Goal: Transaction & Acquisition: Purchase product/service

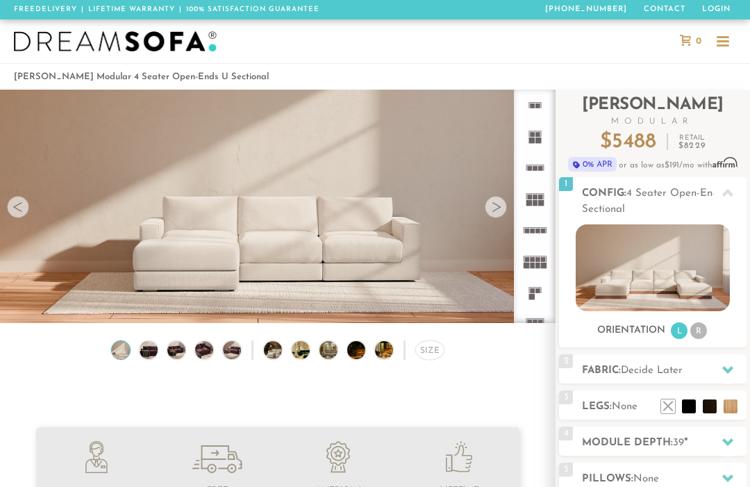
click at [493, 214] on div at bounding box center [496, 207] width 22 height 22
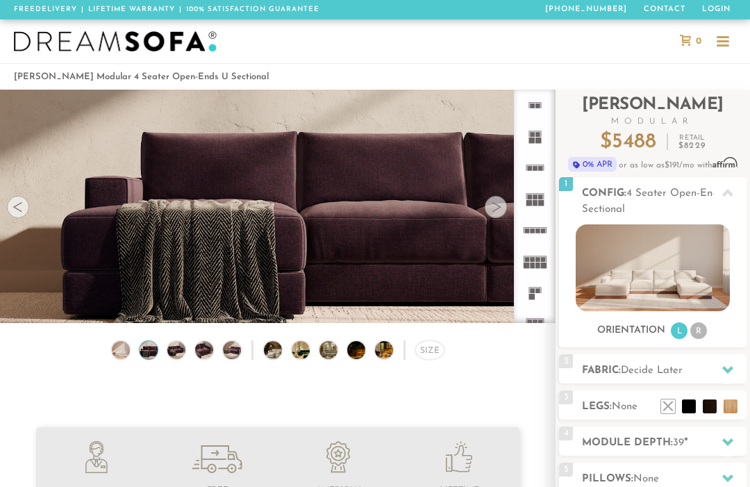
click at [493, 214] on div at bounding box center [496, 207] width 22 height 22
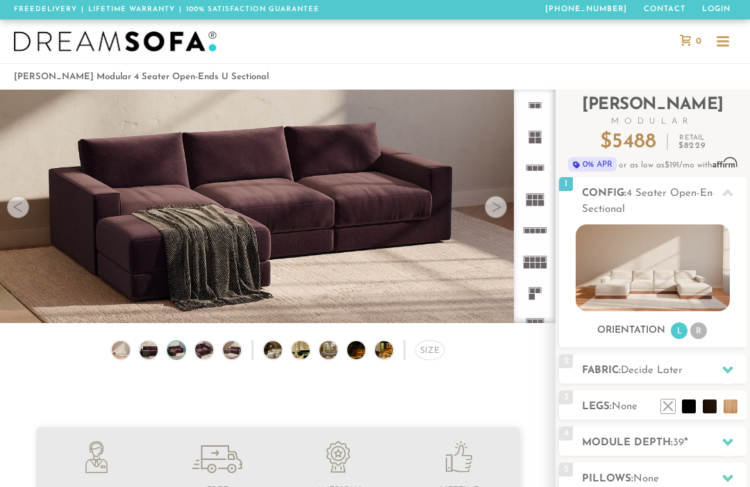
click at [493, 213] on div at bounding box center [496, 207] width 22 height 22
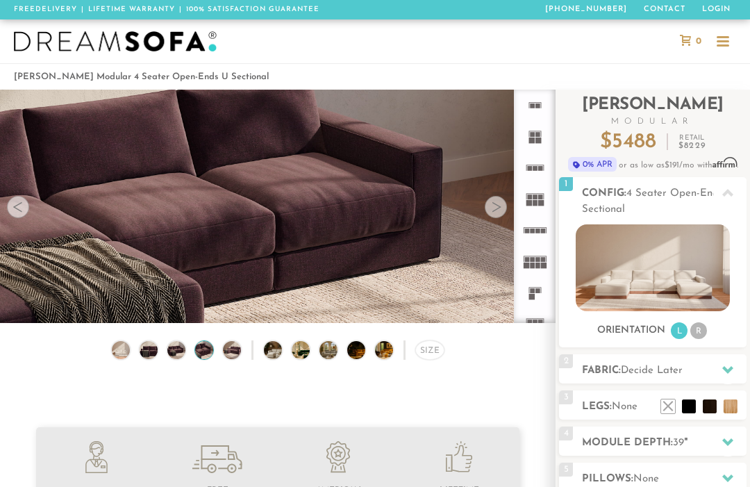
click at [493, 208] on div at bounding box center [496, 207] width 22 height 22
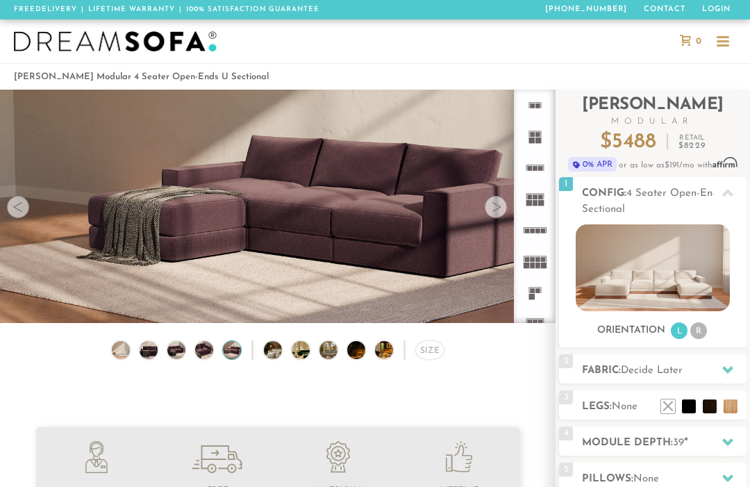
click at [493, 209] on div at bounding box center [496, 207] width 22 height 22
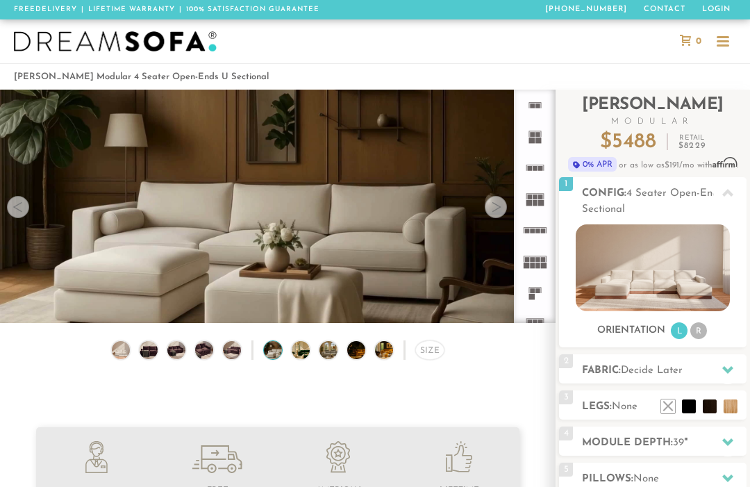
click at [495, 213] on div at bounding box center [496, 207] width 22 height 22
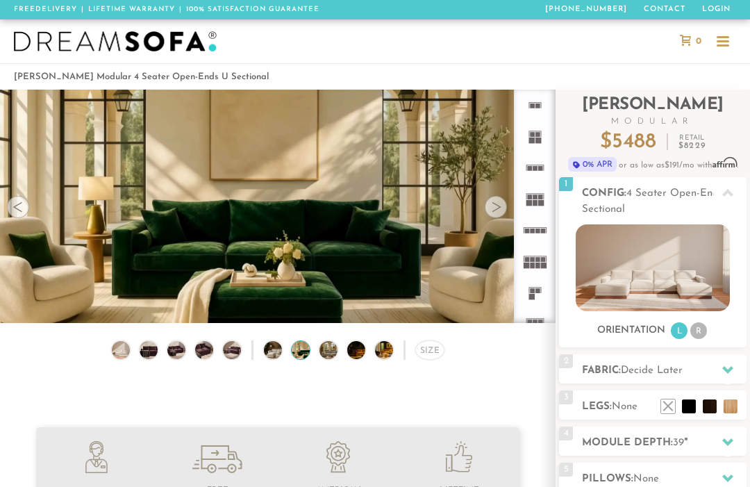
click at [493, 213] on div at bounding box center [496, 207] width 22 height 22
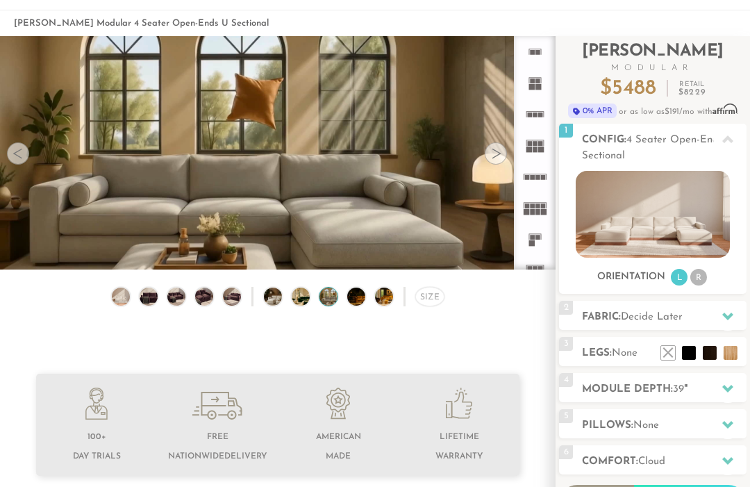
scroll to position [54, 0]
click at [726, 354] on li at bounding box center [731, 353] width 14 height 14
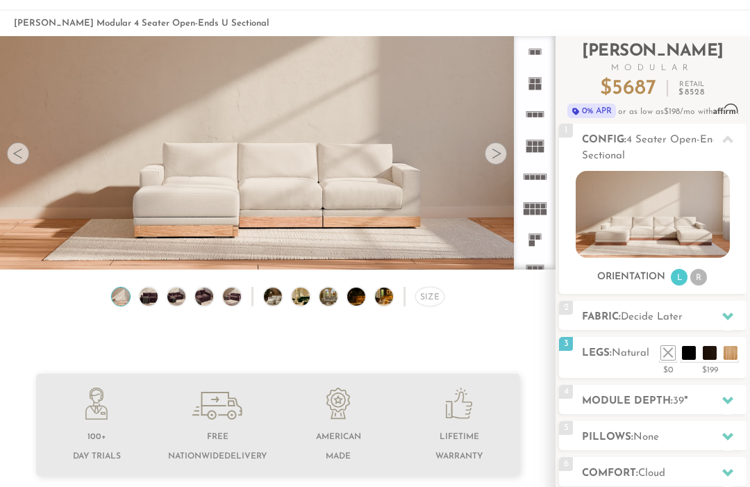
click at [665, 356] on li at bounding box center [668, 353] width 14 height 14
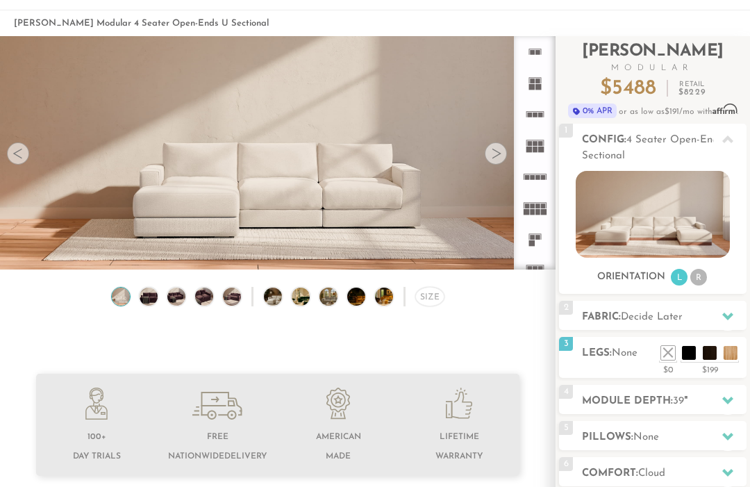
click at [709, 353] on li at bounding box center [710, 353] width 14 height 14
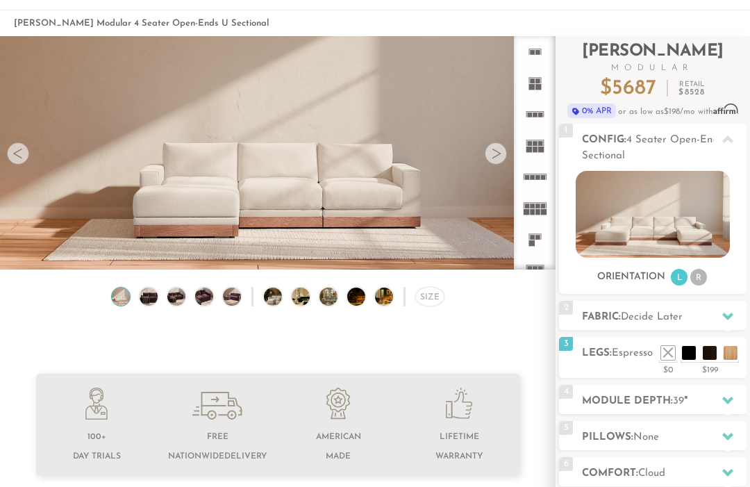
click at [727, 315] on icon at bounding box center [728, 316] width 11 height 11
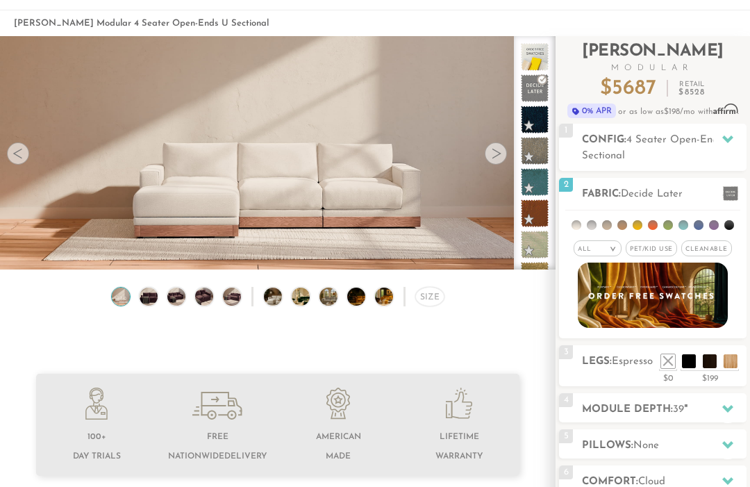
click at [686, 366] on li at bounding box center [689, 361] width 14 height 14
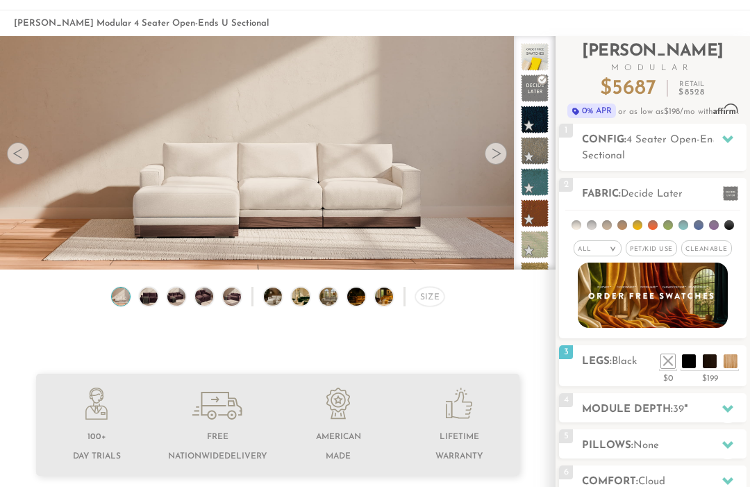
click at [669, 247] on span "Pet/Kid Use x" at bounding box center [651, 248] width 51 height 16
click at [724, 247] on span "Cleanable x" at bounding box center [711, 248] width 51 height 16
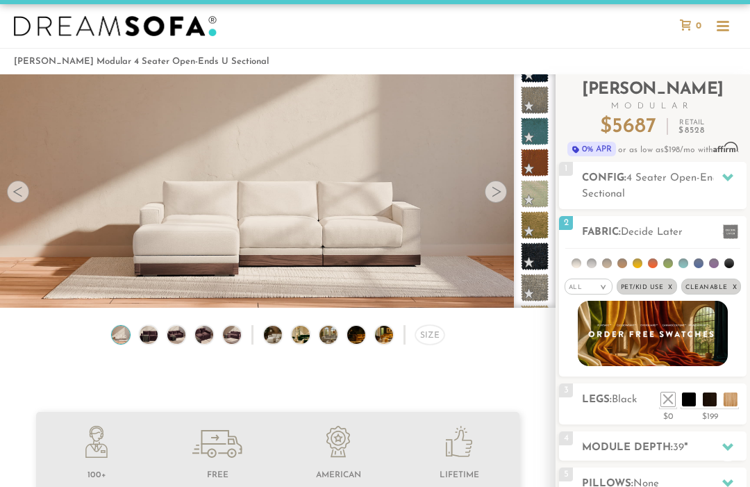
scroll to position [0, 0]
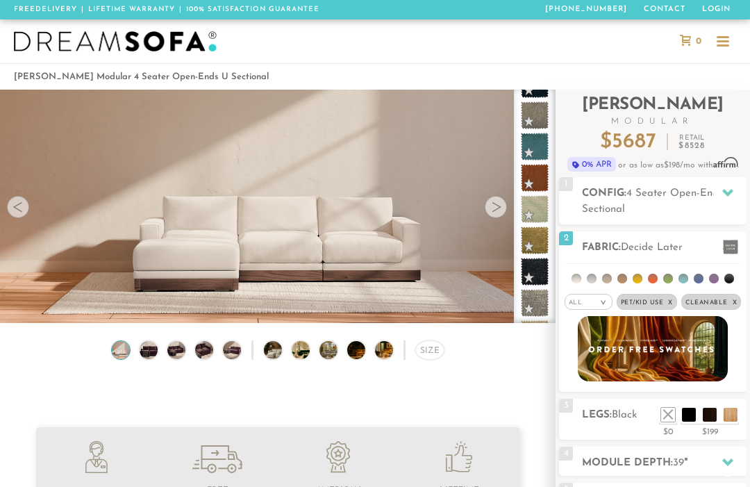
click at [735, 245] on span at bounding box center [730, 247] width 15 height 15
click at [625, 279] on li at bounding box center [623, 279] width 10 height 10
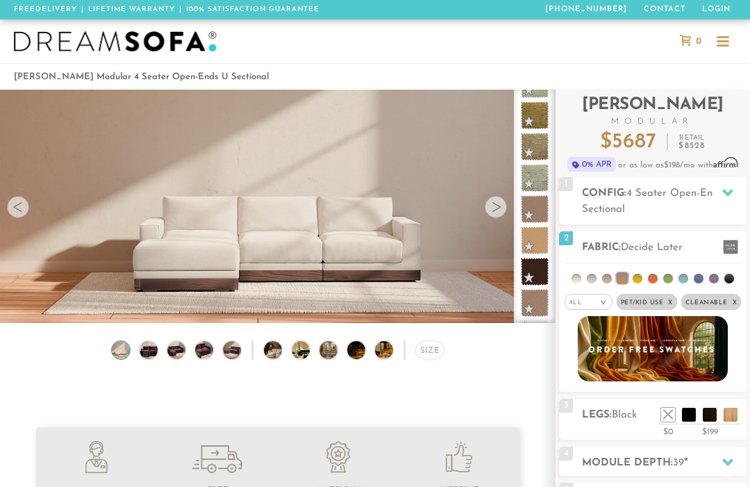
click at [607, 281] on li at bounding box center [607, 279] width 10 height 10
click at [485, 206] on div at bounding box center [496, 207] width 22 height 22
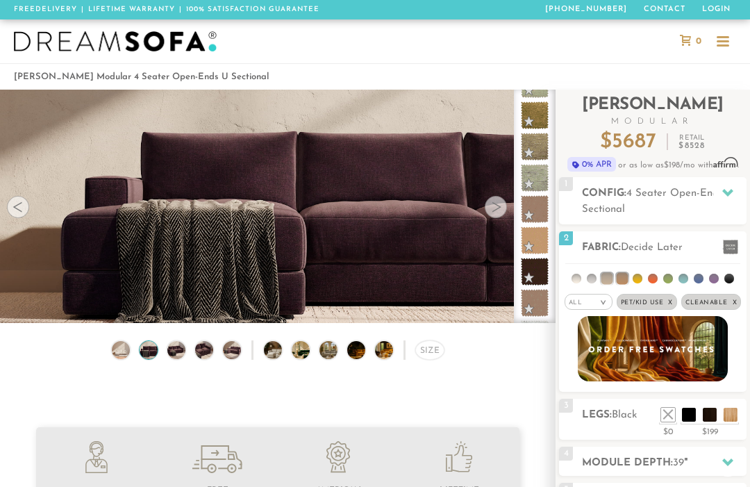
click at [491, 211] on div at bounding box center [496, 207] width 22 height 22
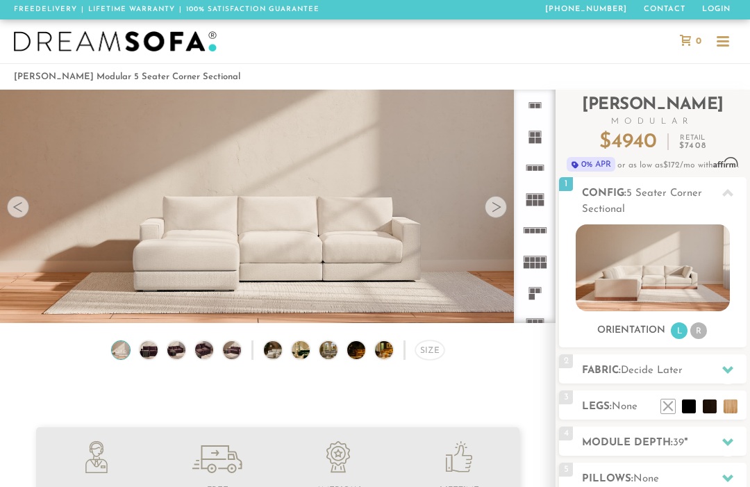
click at [678, 270] on img at bounding box center [653, 267] width 154 height 87
click at [489, 211] on div at bounding box center [496, 207] width 22 height 22
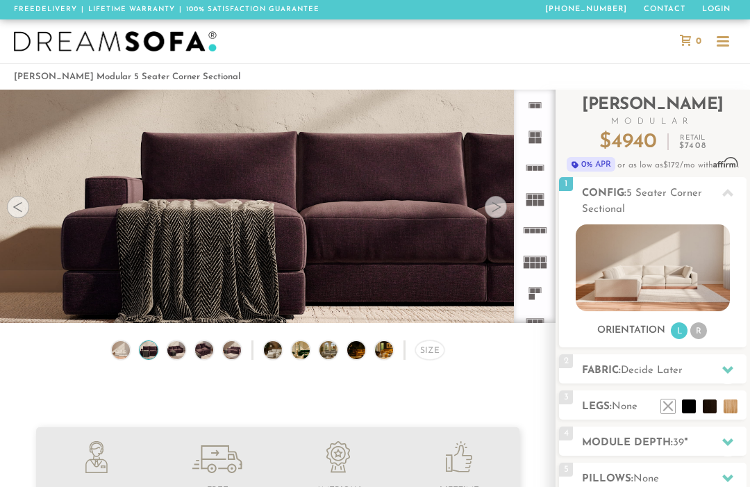
click at [496, 208] on div at bounding box center [496, 207] width 22 height 22
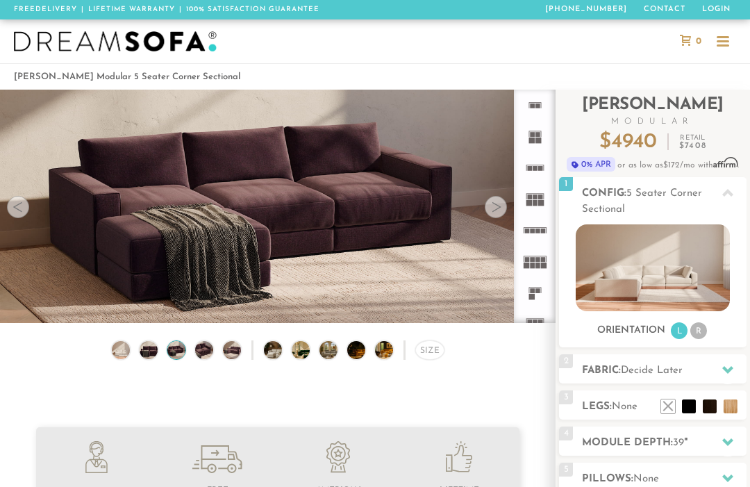
click at [499, 208] on div at bounding box center [496, 207] width 22 height 22
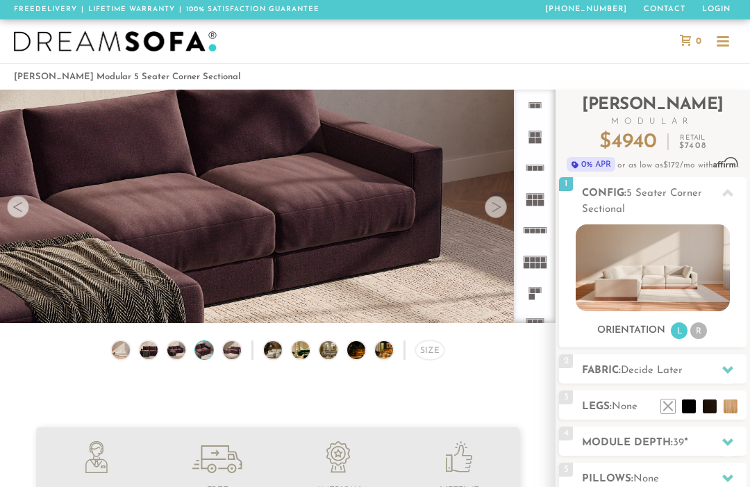
click at [497, 209] on div at bounding box center [496, 207] width 22 height 22
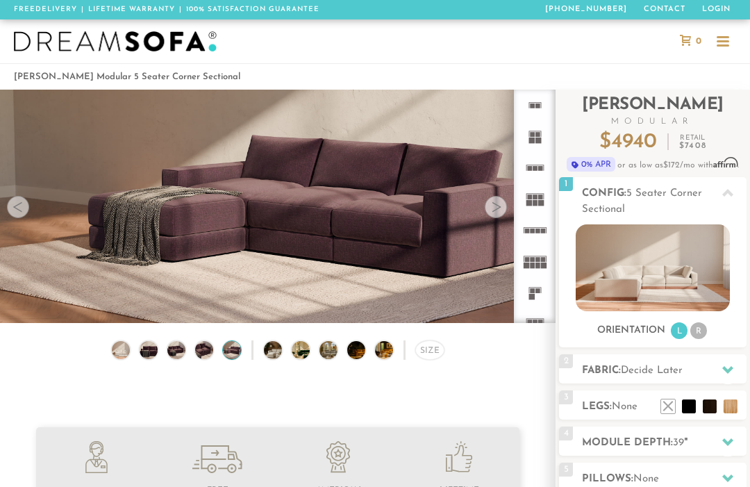
click at [496, 213] on div at bounding box center [496, 207] width 22 height 22
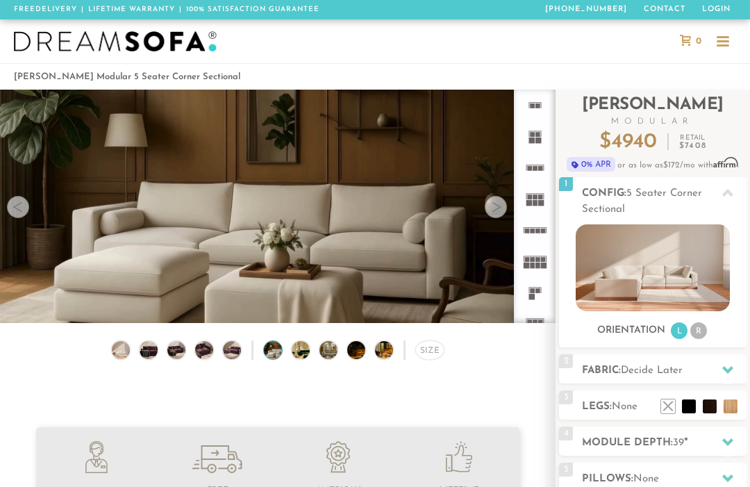
click at [498, 206] on div at bounding box center [496, 207] width 22 height 22
